Goal: Information Seeking & Learning: Find specific fact

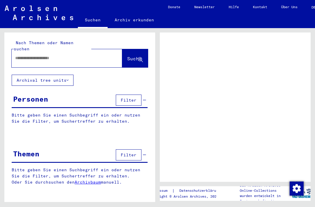
click at [31, 55] on input "text" at bounding box center [61, 58] width 93 height 6
type input "***"
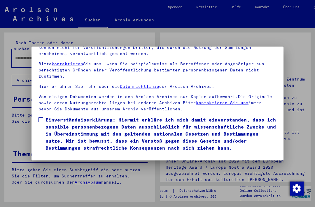
scroll to position [62, 0]
click at [41, 117] on span at bounding box center [41, 119] width 5 height 5
click at [61, 154] on button "Ich stimme zu" at bounding box center [61, 159] width 44 height 11
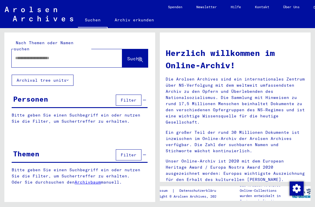
click at [20, 55] on input "text" at bounding box center [60, 58] width 90 height 6
type input "*********"
click at [130, 55] on span "Suche" at bounding box center [134, 58] width 15 height 6
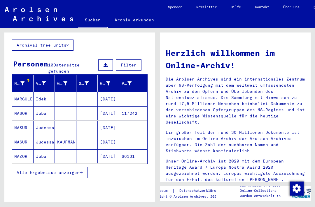
scroll to position [34, 0]
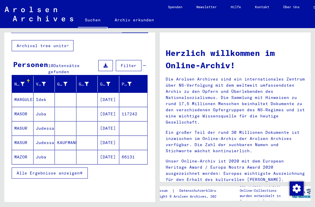
click at [55, 170] on span "Alle Ergebnisse anzeigen" at bounding box center [48, 172] width 63 height 5
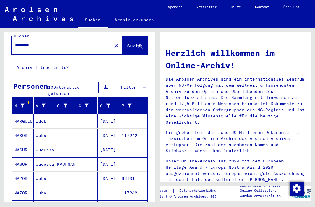
scroll to position [13, 0]
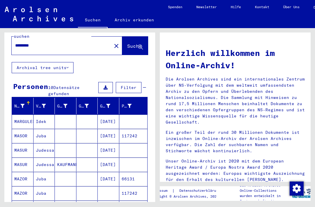
click at [48, 42] on input "*********" at bounding box center [60, 45] width 90 height 6
click at [113, 42] on mat-icon "close" at bounding box center [116, 45] width 7 height 7
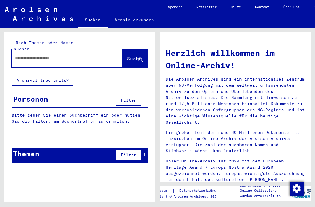
click at [25, 55] on input "text" at bounding box center [60, 58] width 90 height 6
type input "**********"
click at [130, 55] on span "Suche" at bounding box center [134, 58] width 15 height 6
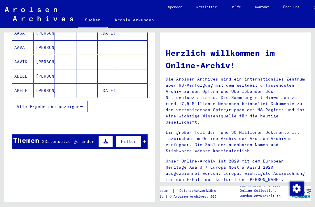
scroll to position [100, 0]
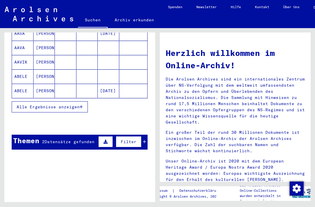
click at [66, 138] on div "2 Datensätze gefunden" at bounding box center [68, 141] width 53 height 6
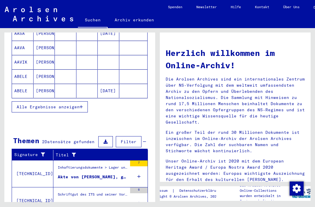
click at [104, 174] on div "Akte von [PERSON_NAME], geboren am [DEMOGRAPHIC_DATA]" at bounding box center [93, 177] width 70 height 6
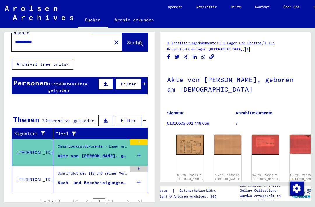
click at [89, 172] on div "Schriftgut des ITS und seiner Vorgänger > Bearbeitung von Anfragen > Fallbezoge…" at bounding box center [93, 174] width 70 height 8
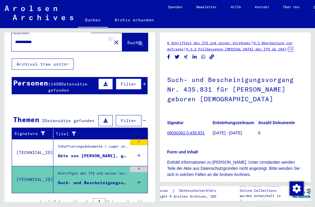
click at [113, 39] on mat-icon "close" at bounding box center [116, 42] width 7 height 7
